Goal: Connect with others: Connect with others

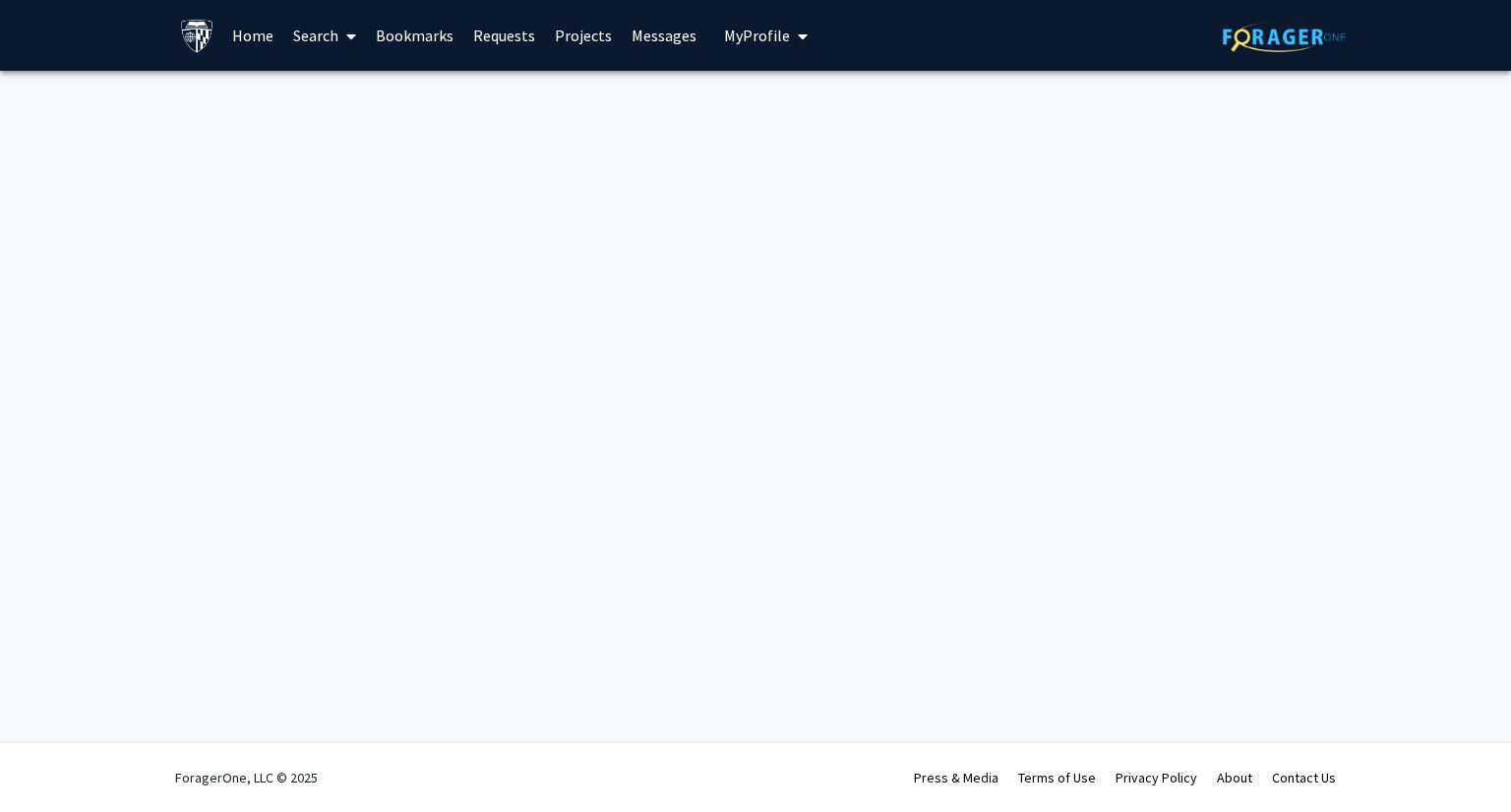
click at [798, 35] on icon "My profile dropdown to access profile and logout" at bounding box center [803, 37] width 10 height 16
click at [798, 34] on icon "My profile dropdown to access profile and logout" at bounding box center [803, 37] width 10 height 16
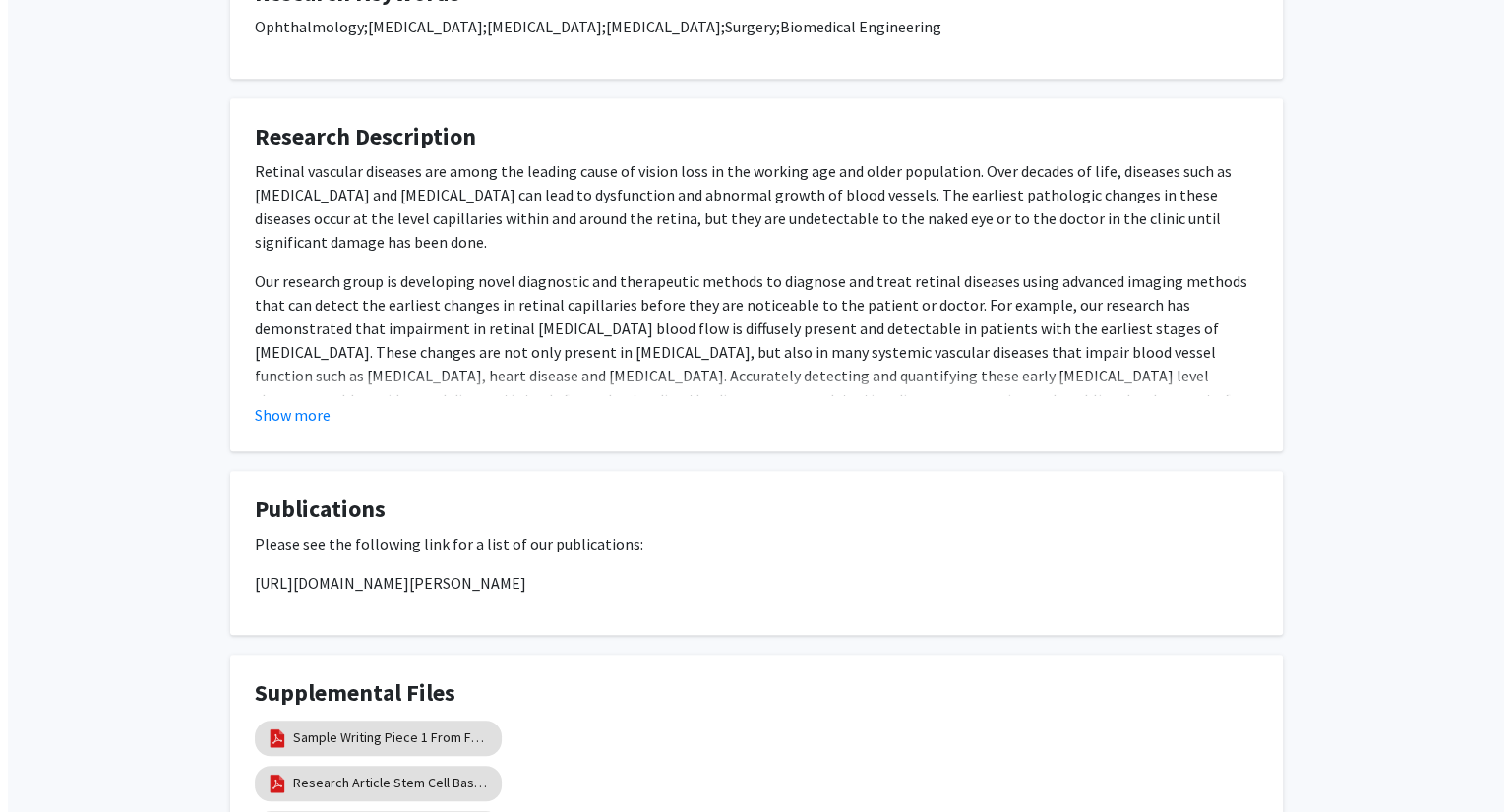
scroll to position [1350, 0]
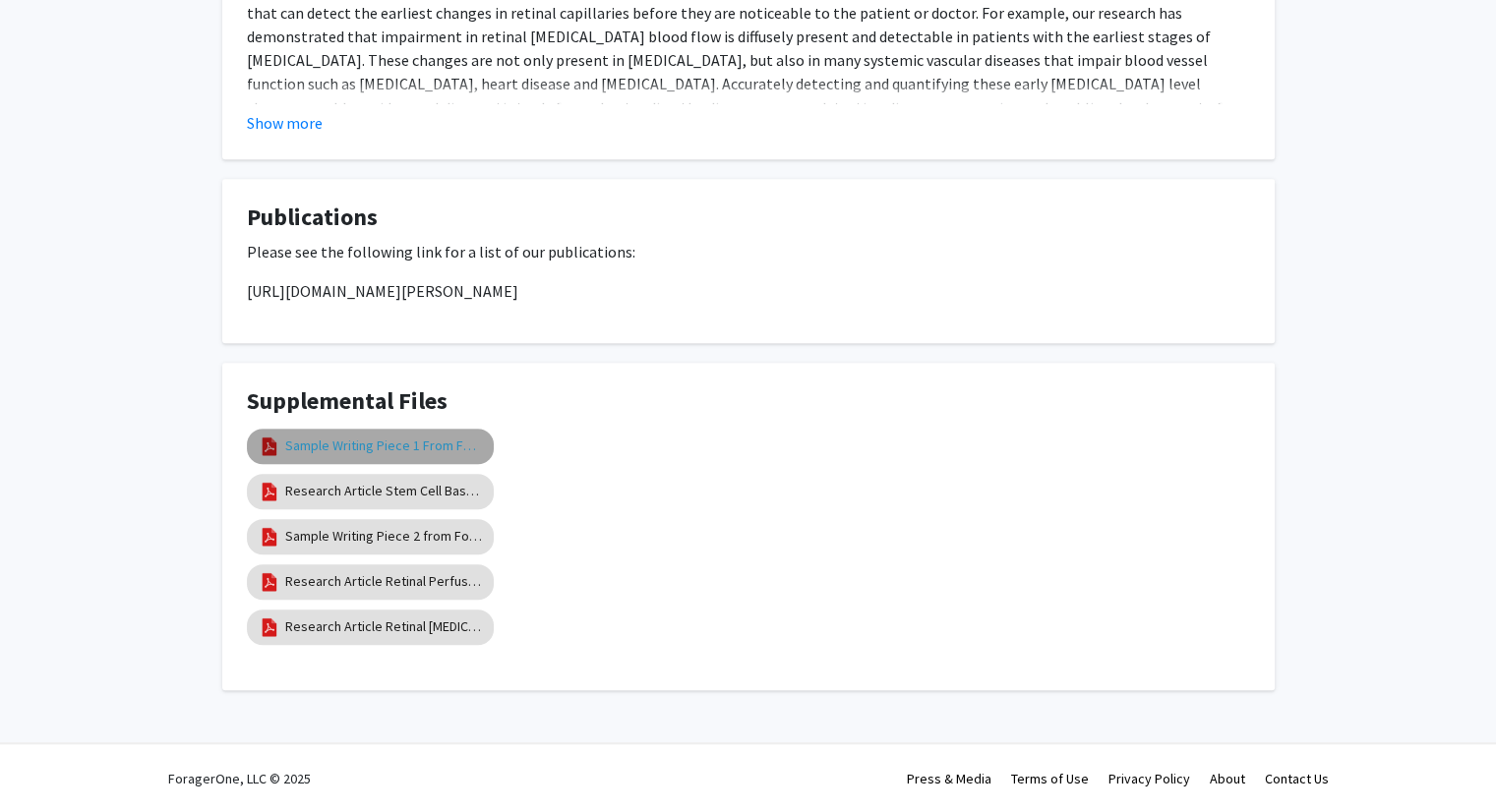
click at [413, 451] on link "Sample Writing Piece 1 From Former Trainees" at bounding box center [383, 445] width 197 height 21
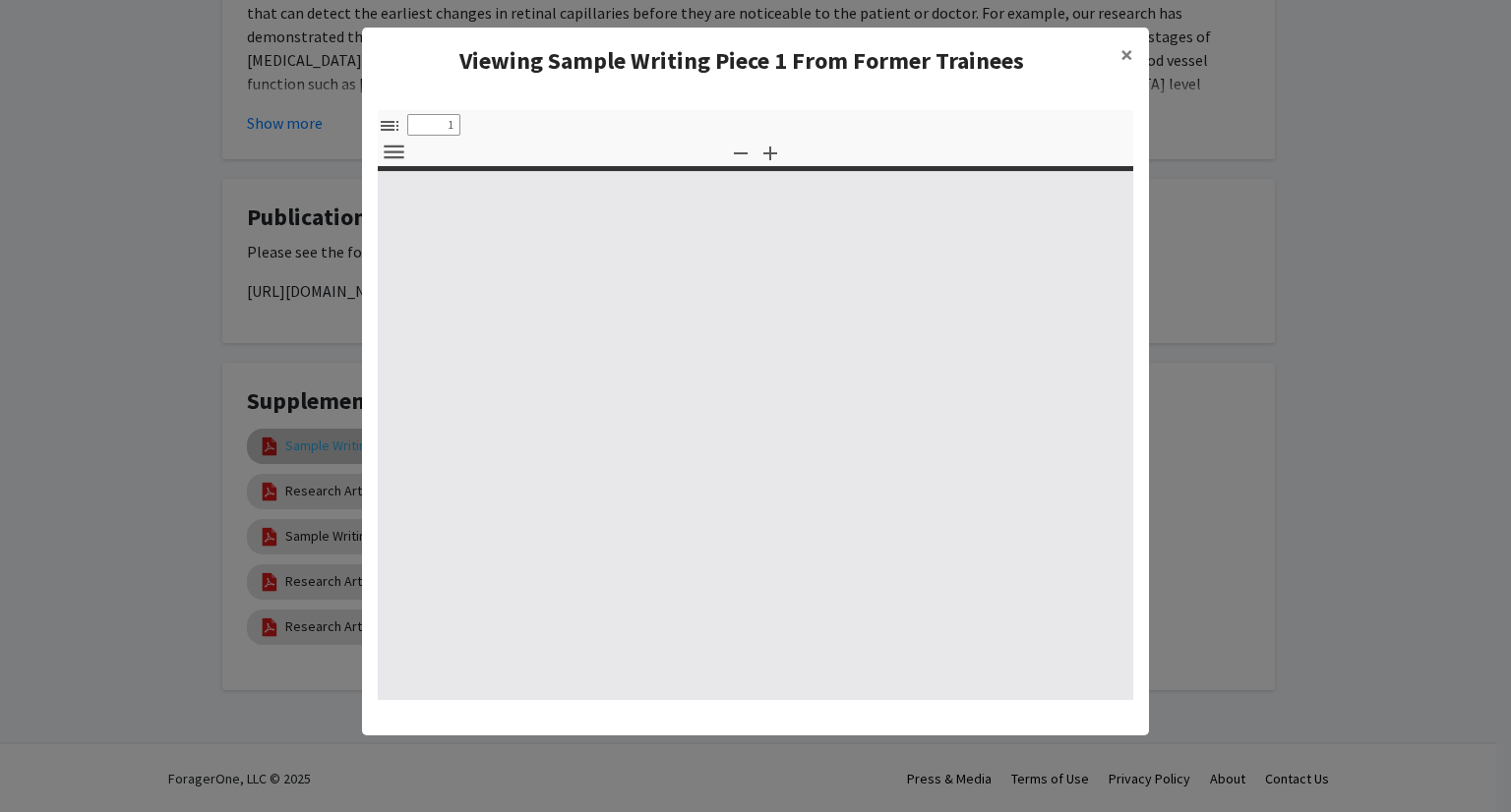
select select "custom"
type input "0"
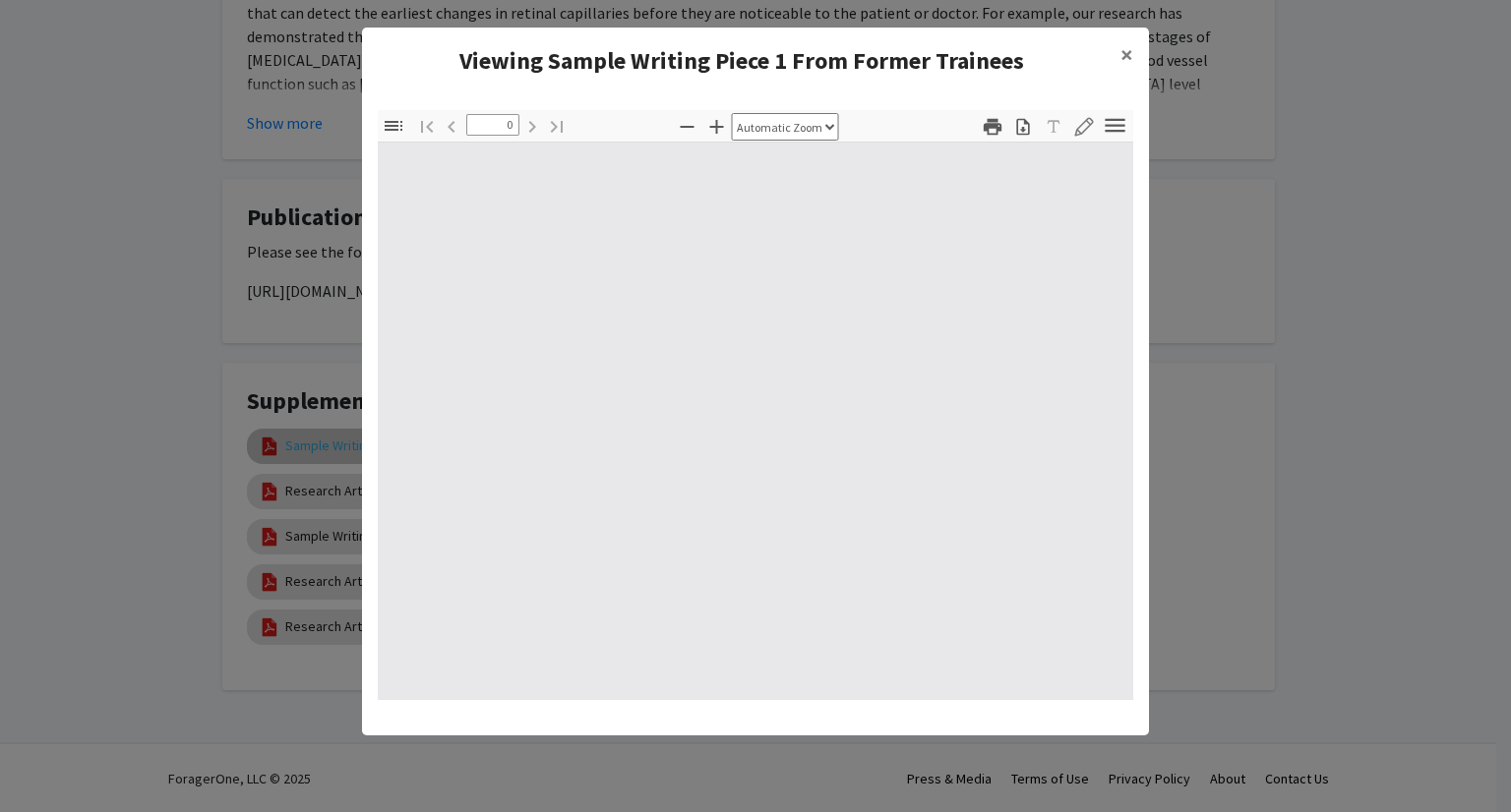
select select "custom"
type input "28"
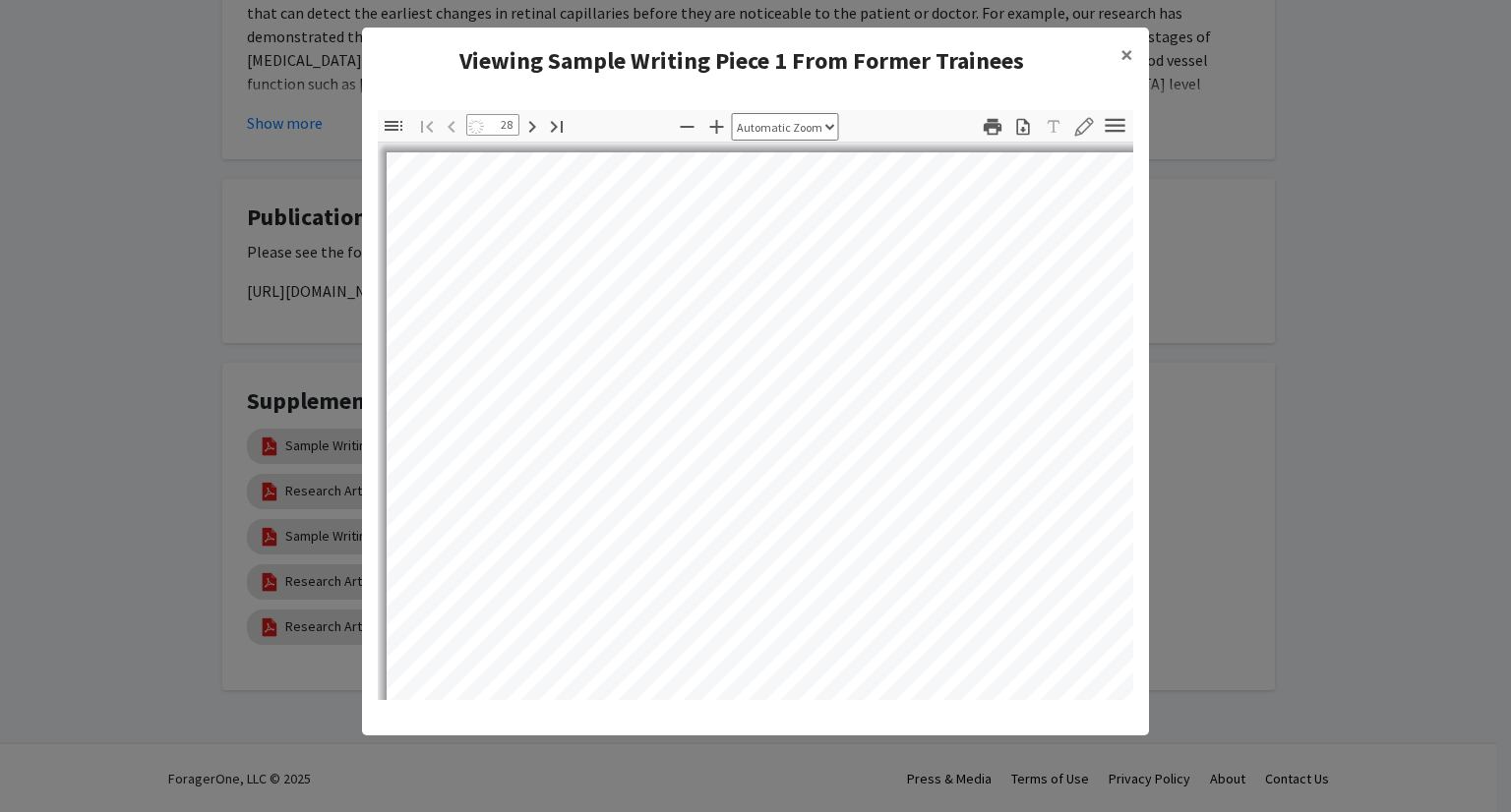
select select "auto"
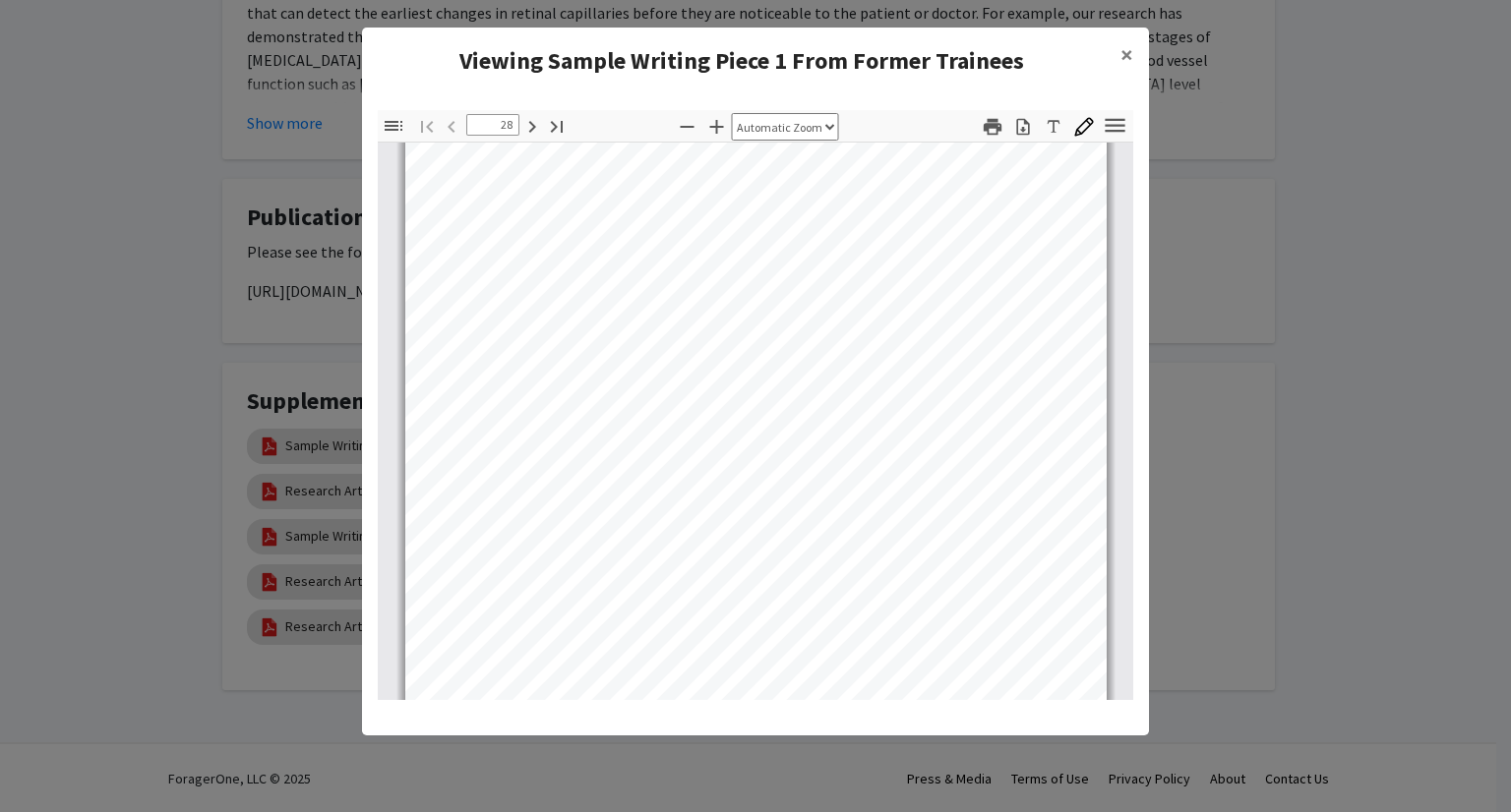
scroll to position [295, 0]
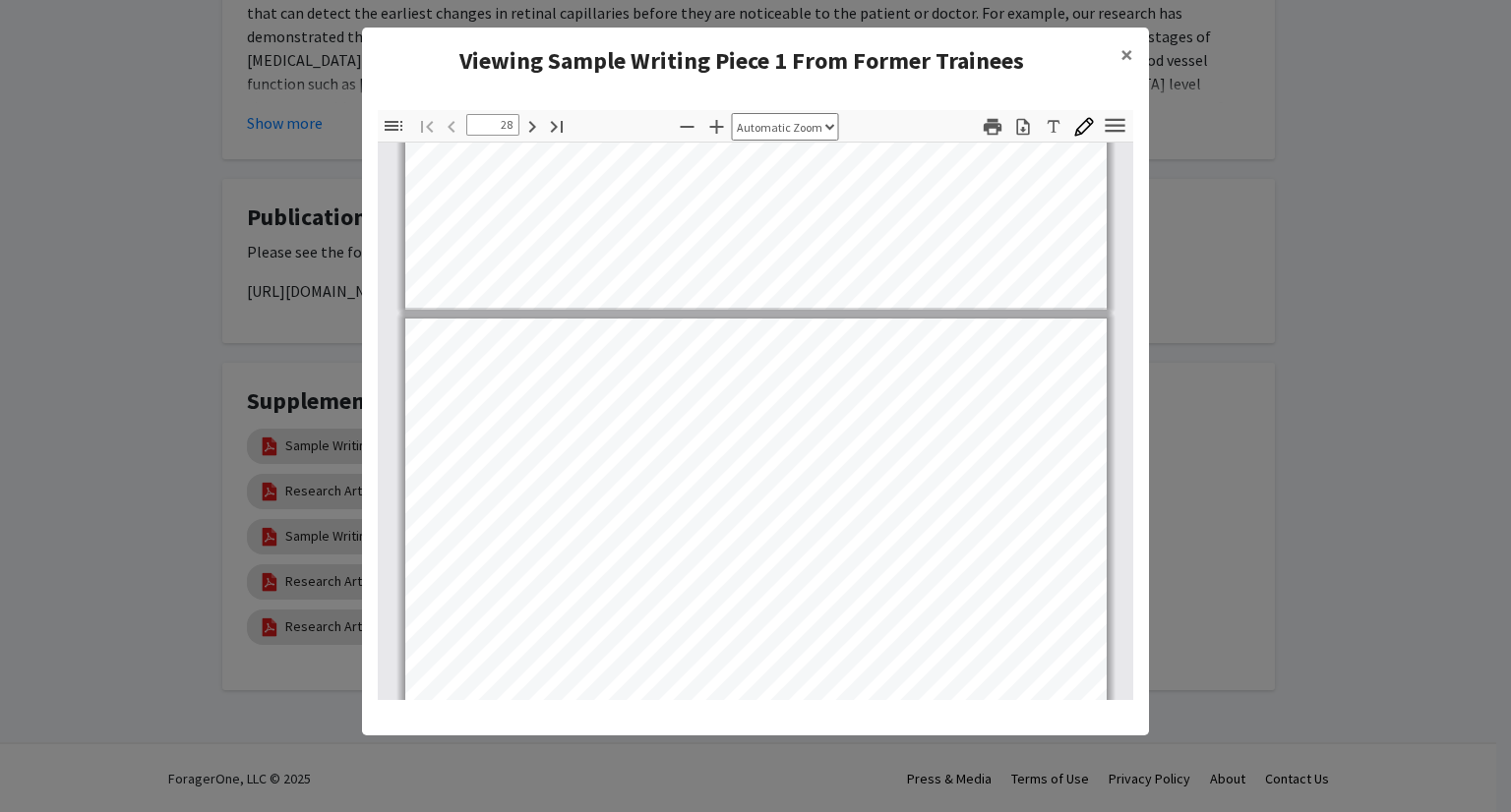
type input "29"
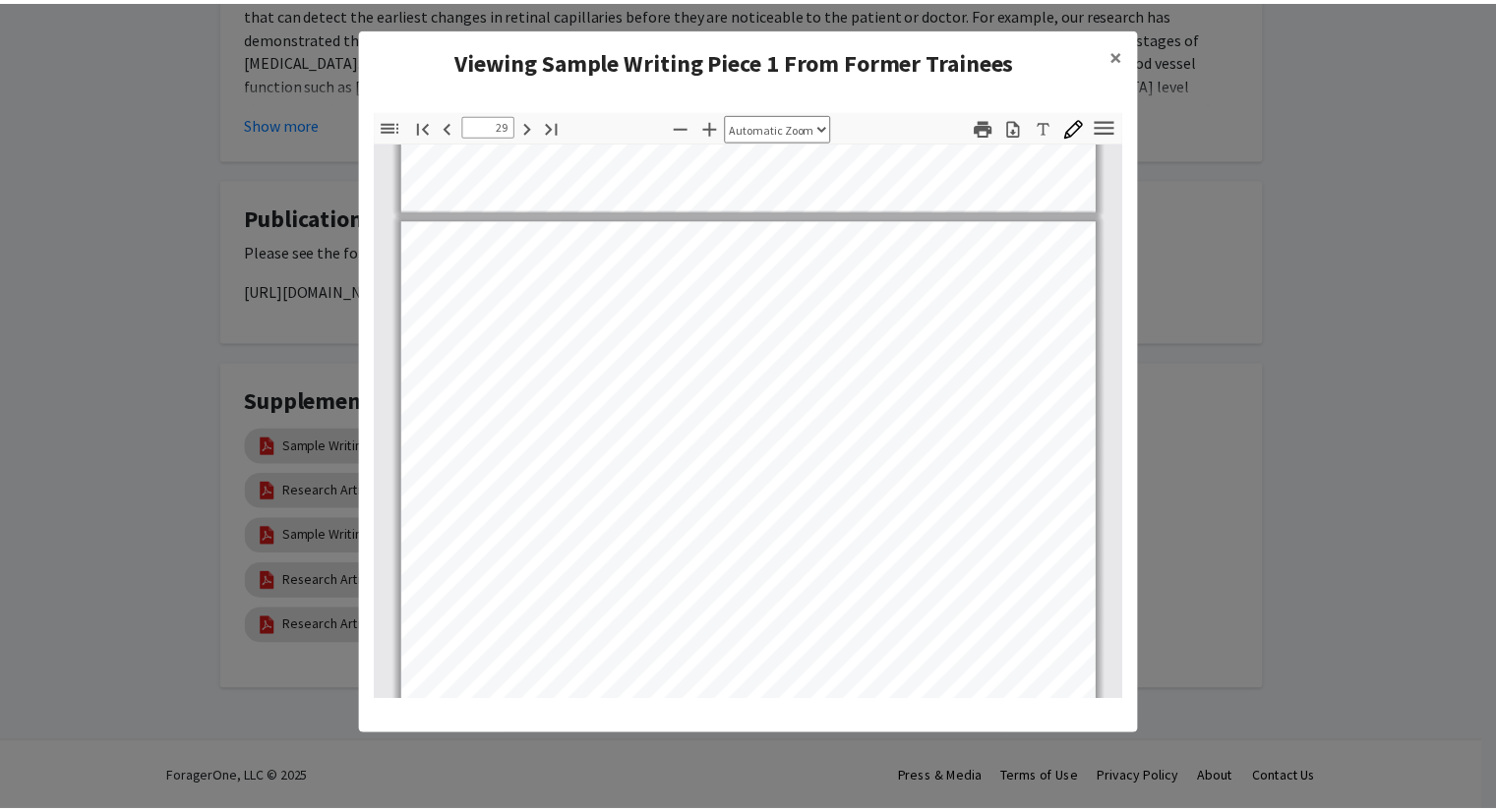
scroll to position [1377, 0]
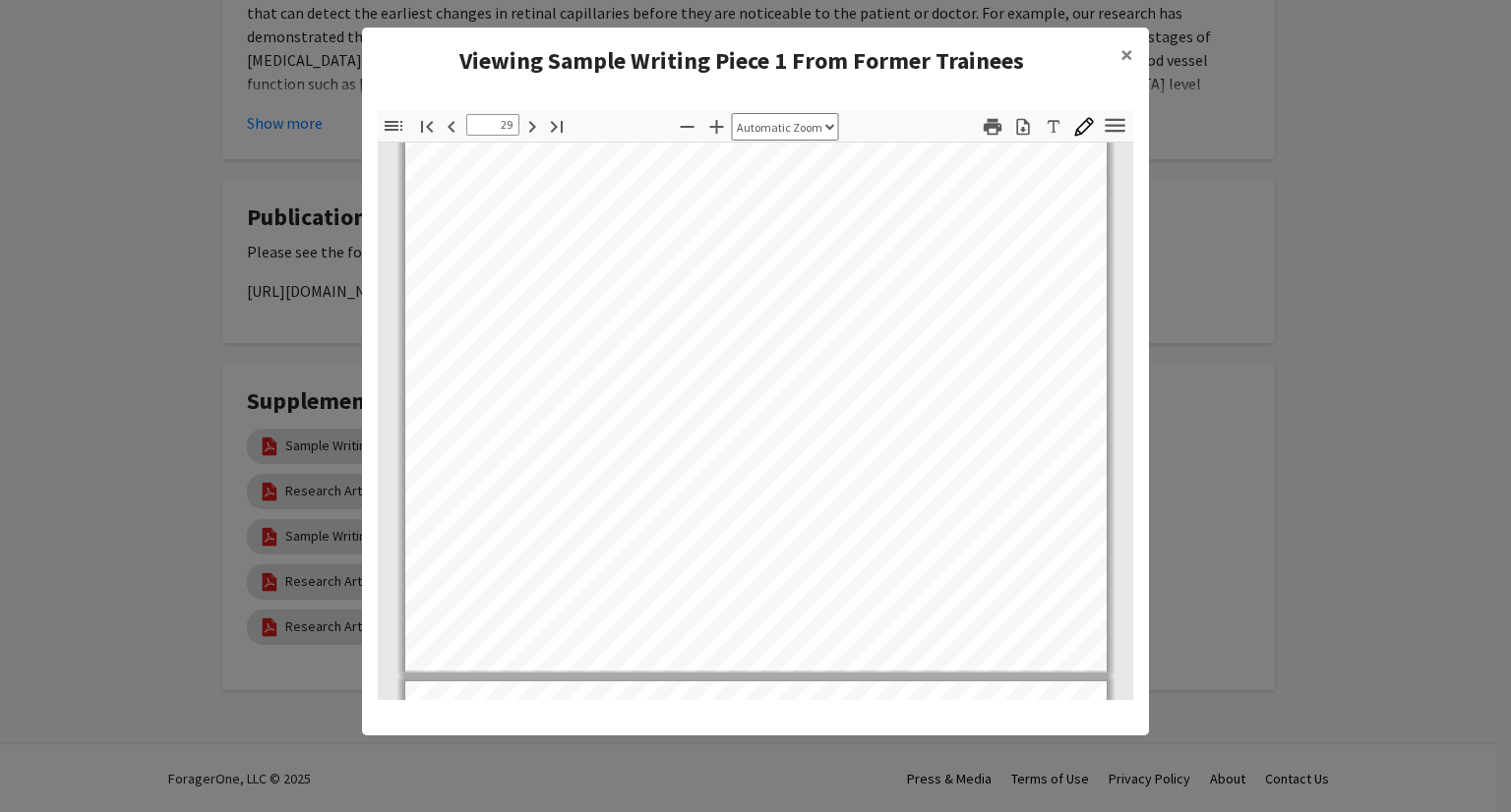
click at [214, 296] on modal-container "Viewing Sample Writing Piece 1 From Former Trainees × Thumbnails Document Outli…" at bounding box center [755, 406] width 1511 height 812
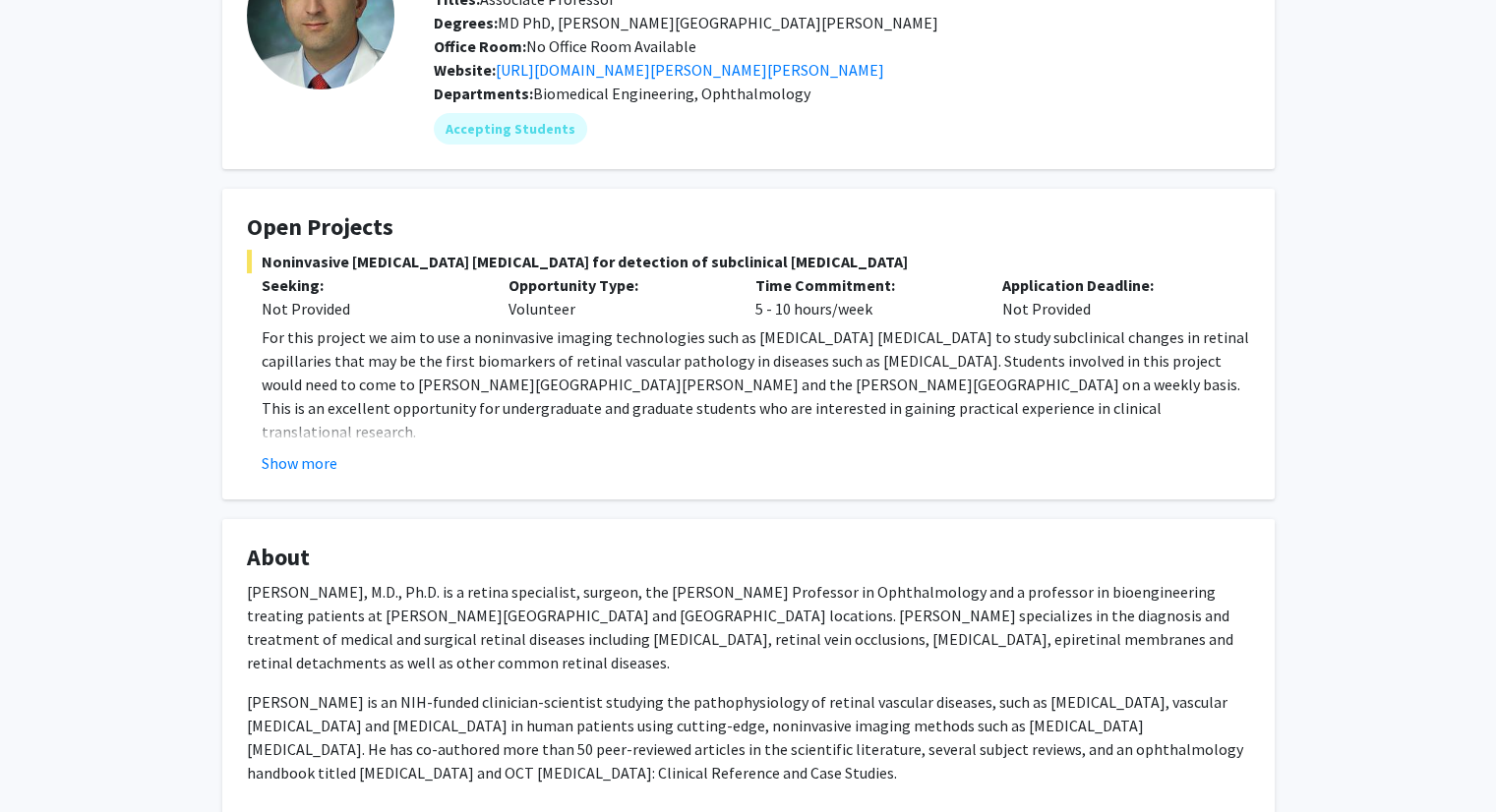
scroll to position [0, 0]
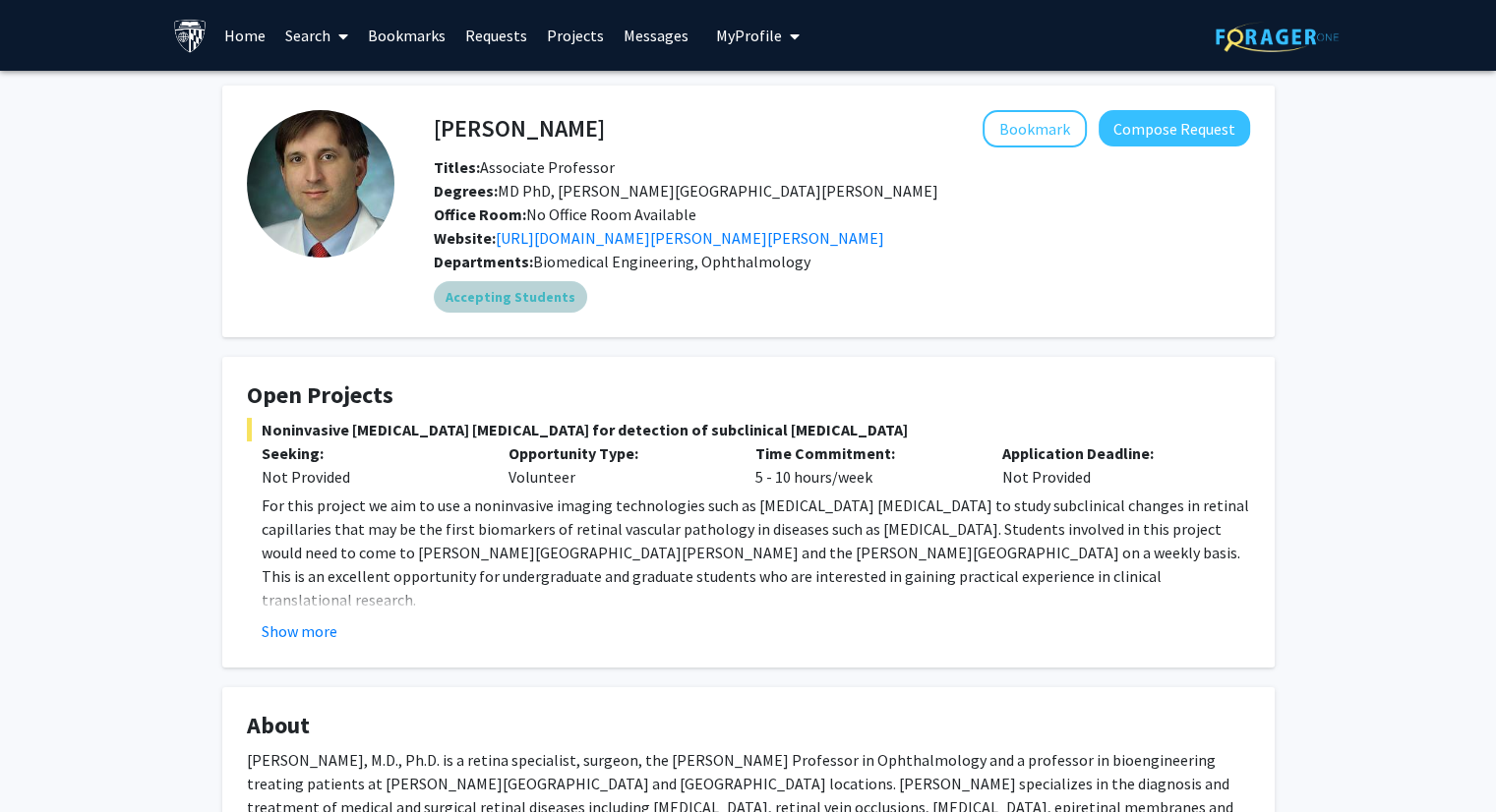
click at [524, 296] on mat-chip "Accepting Students" at bounding box center [510, 297] width 153 height 32
click at [1191, 127] on button "Compose Request" at bounding box center [1173, 128] width 151 height 37
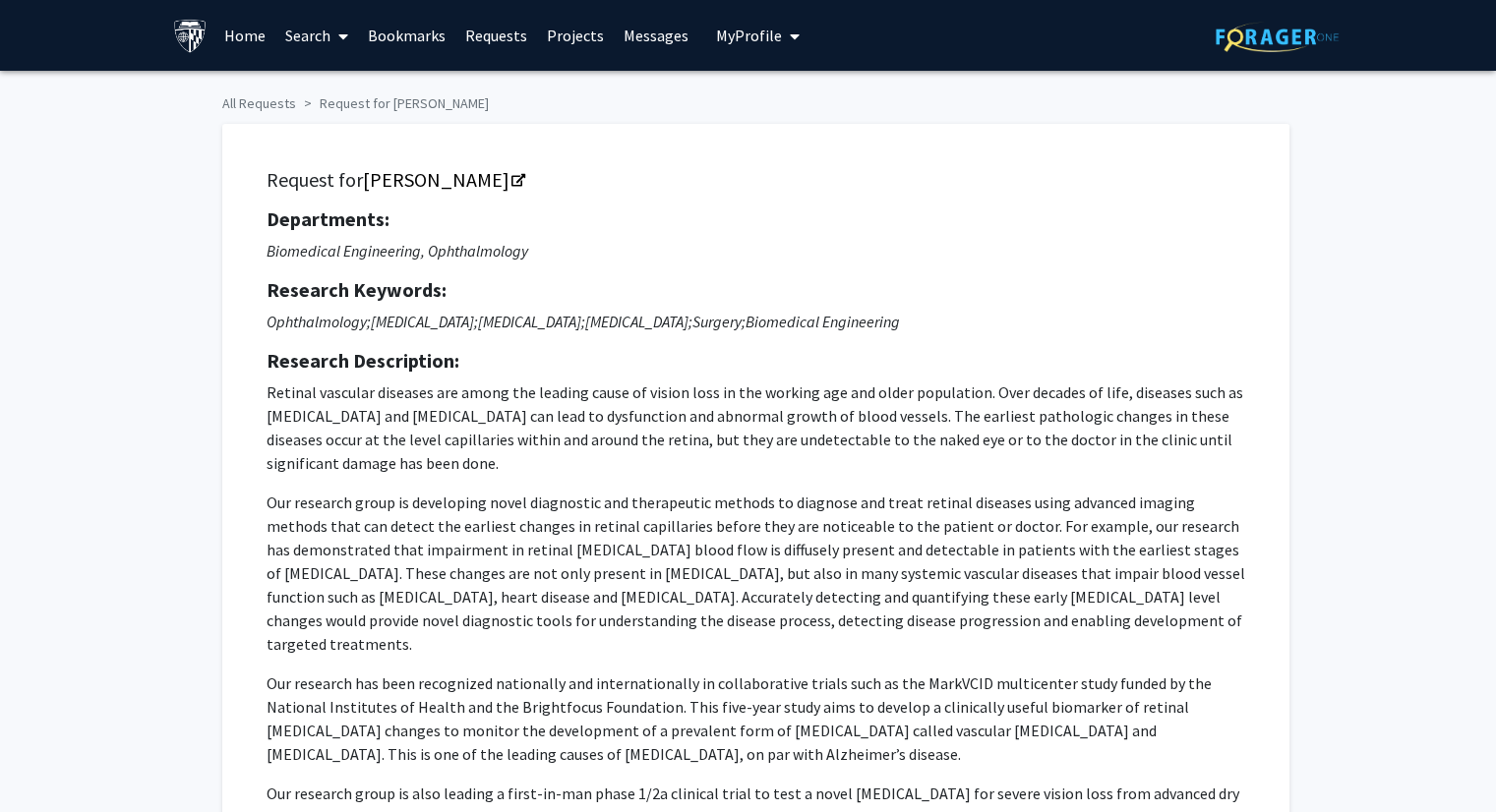
click at [767, 33] on span "My Profile" at bounding box center [749, 36] width 66 height 20
click at [791, 100] on span "[PERSON_NAME]" at bounding box center [838, 92] width 119 height 22
